Goal: Task Accomplishment & Management: Manage account settings

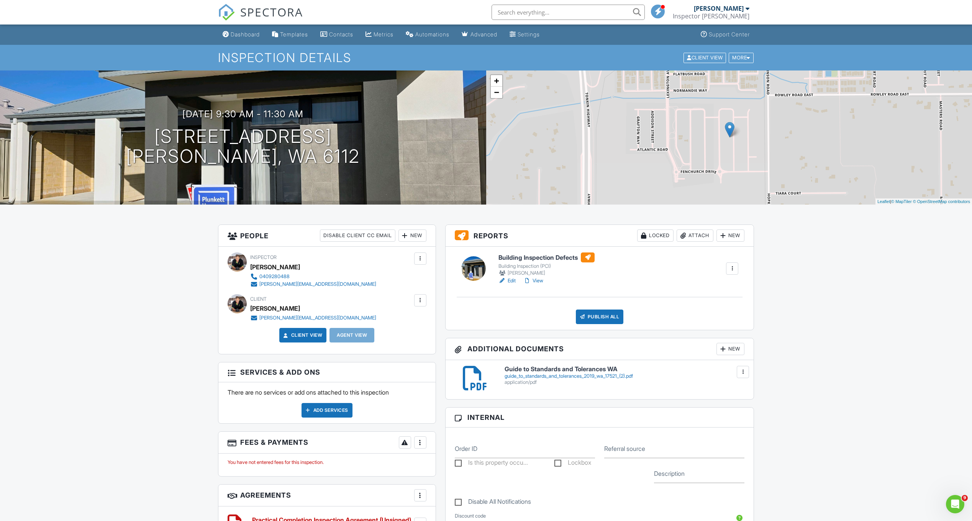
click at [693, 238] on div "Attach" at bounding box center [694, 235] width 37 height 12
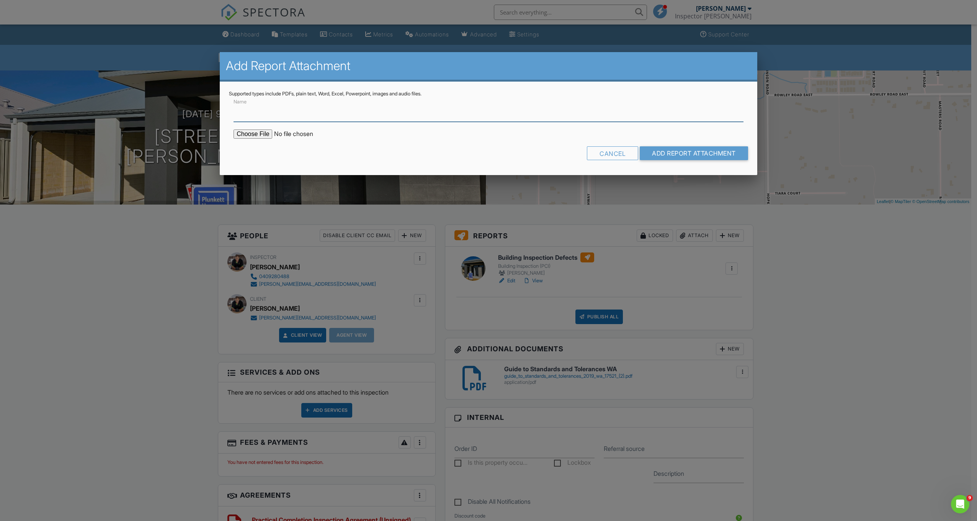
click at [565, 106] on input "Name" at bounding box center [489, 112] width 510 height 19
paste input "PRACTICAL COMPLETION INSPECTION REPORT"
type input "PRACTICAL COMPLETION INSPECTION REPORT"
click at [268, 130] on input "file" at bounding box center [299, 133] width 130 height 9
type input "C:\fakepath\PRACTICAL COMPLETION INSPECTION REPORT - 85_Palmerston_Lp____Buildi…"
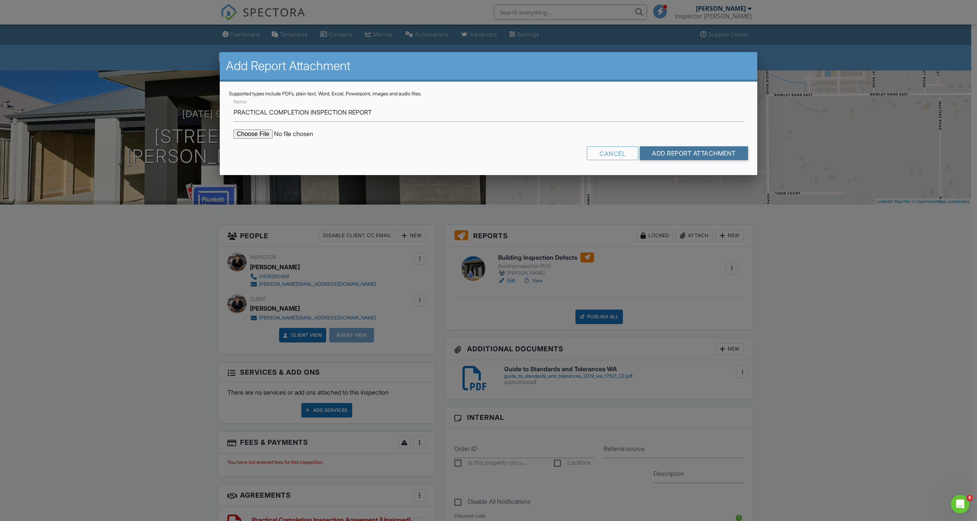
click at [653, 158] on input "Add Report Attachment" at bounding box center [694, 153] width 108 height 14
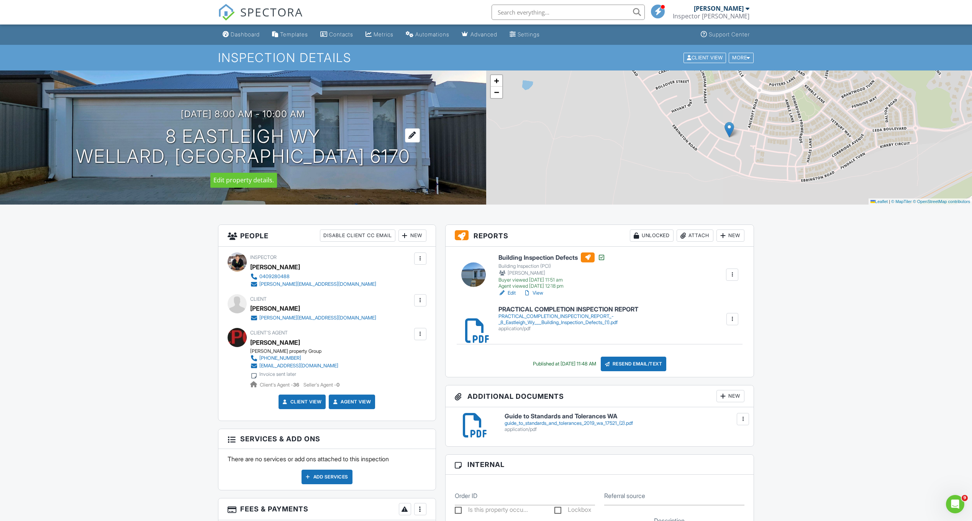
drag, startPoint x: 316, startPoint y: 137, endPoint x: 170, endPoint y: 134, distance: 145.9
click at [170, 134] on h1 "8 Eastleigh Wy Wellard, WA 6170" at bounding box center [243, 146] width 334 height 41
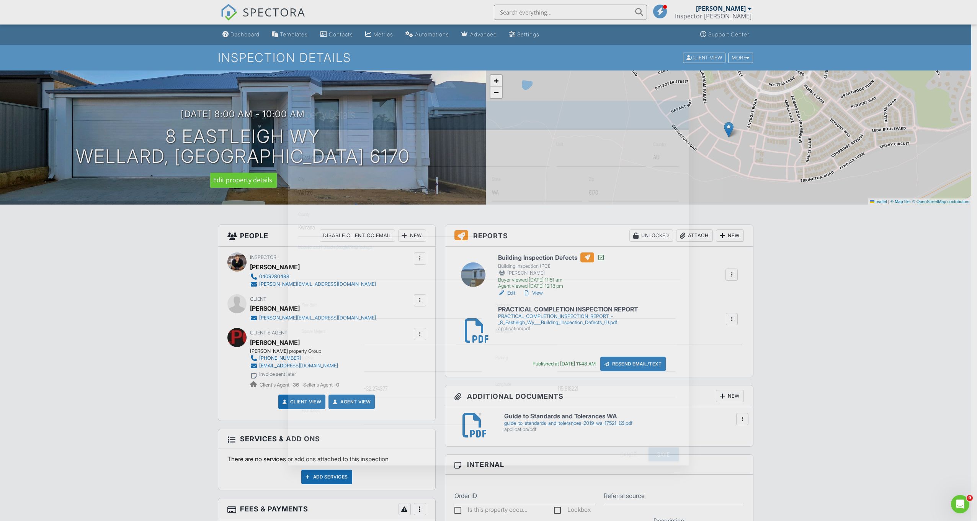
drag, startPoint x: 170, startPoint y: 134, endPoint x: 180, endPoint y: 136, distance: 10.1
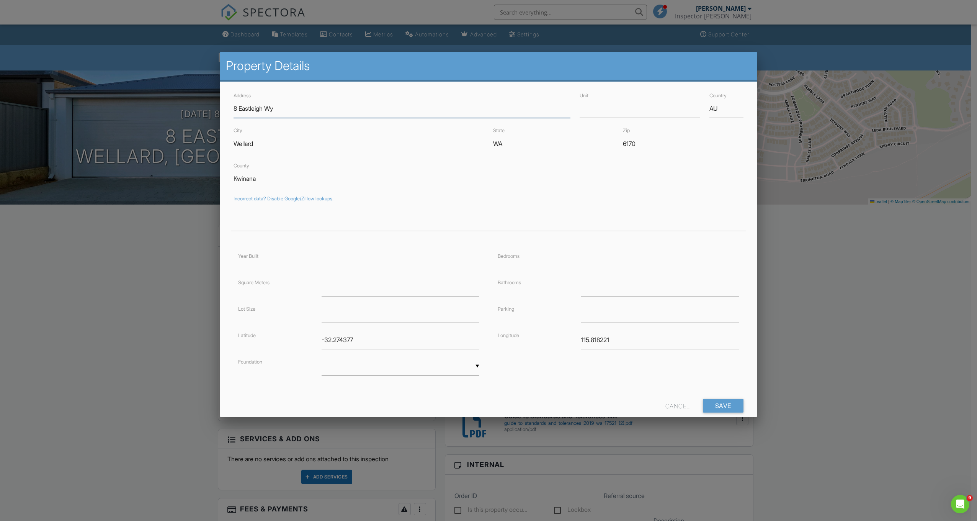
drag, startPoint x: 180, startPoint y: 136, endPoint x: 257, endPoint y: 108, distance: 81.8
click at [674, 401] on div "Cancel" at bounding box center [678, 406] width 25 height 14
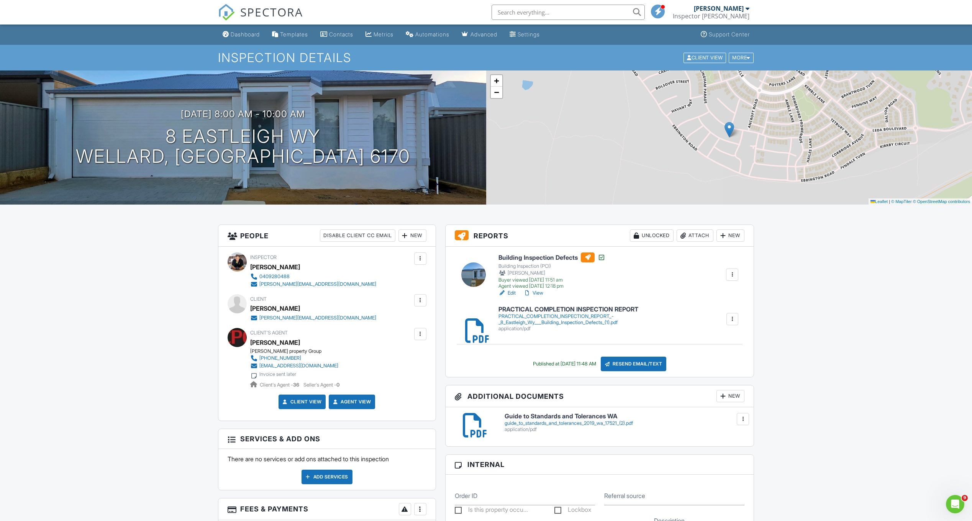
click at [244, 33] on div "Dashboard" at bounding box center [245, 34] width 29 height 7
